Goal: Transaction & Acquisition: Purchase product/service

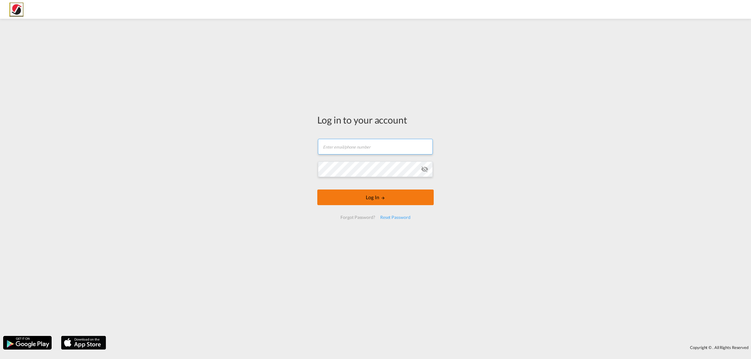
type input "[PERSON_NAME][EMAIL_ADDRESS][PERSON_NAME][DOMAIN_NAME]"
click at [352, 202] on button "Log In" at bounding box center [375, 198] width 116 height 16
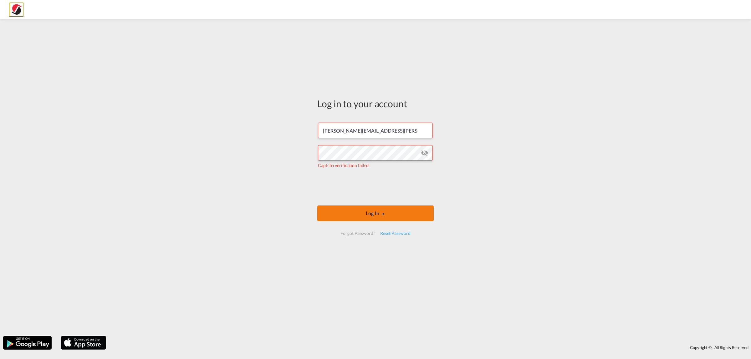
click at [377, 215] on button "Log In" at bounding box center [375, 214] width 116 height 16
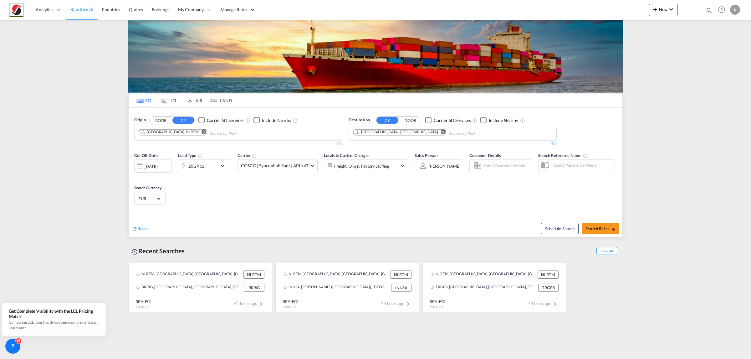
click at [202, 134] on md-icon "Remove" at bounding box center [204, 132] width 5 height 5
type input "n"
type input "ennore"
click at [180, 144] on div "Ennore India INENR" at bounding box center [187, 148] width 119 height 19
click at [441, 133] on md-icon "Remove" at bounding box center [443, 132] width 5 height 5
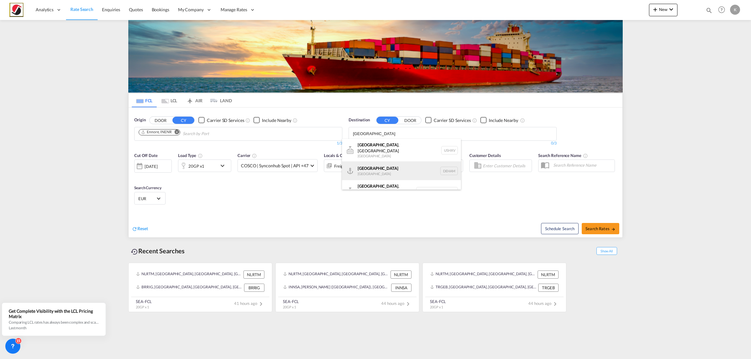
type input "[GEOGRAPHIC_DATA]"
click at [395, 163] on div "Hamburg [GEOGRAPHIC_DATA] [GEOGRAPHIC_DATA]" at bounding box center [401, 170] width 119 height 19
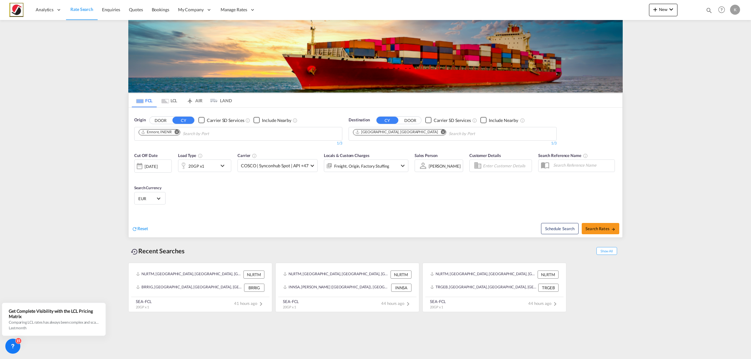
click at [215, 167] on div "20GP x1" at bounding box center [197, 166] width 39 height 13
click at [422, 207] on div "Load Type Quantity Cargo Weight 20GP 20GP 40GP 40HC 45HC 20RE 40RE 40HR 20OT 40…" at bounding box center [375, 179] width 751 height 359
click at [603, 230] on span "Search Rates" at bounding box center [600, 228] width 30 height 5
type input "INENR to DEHAM / [DATE]"
